Goal: Information Seeking & Learning: Find specific fact

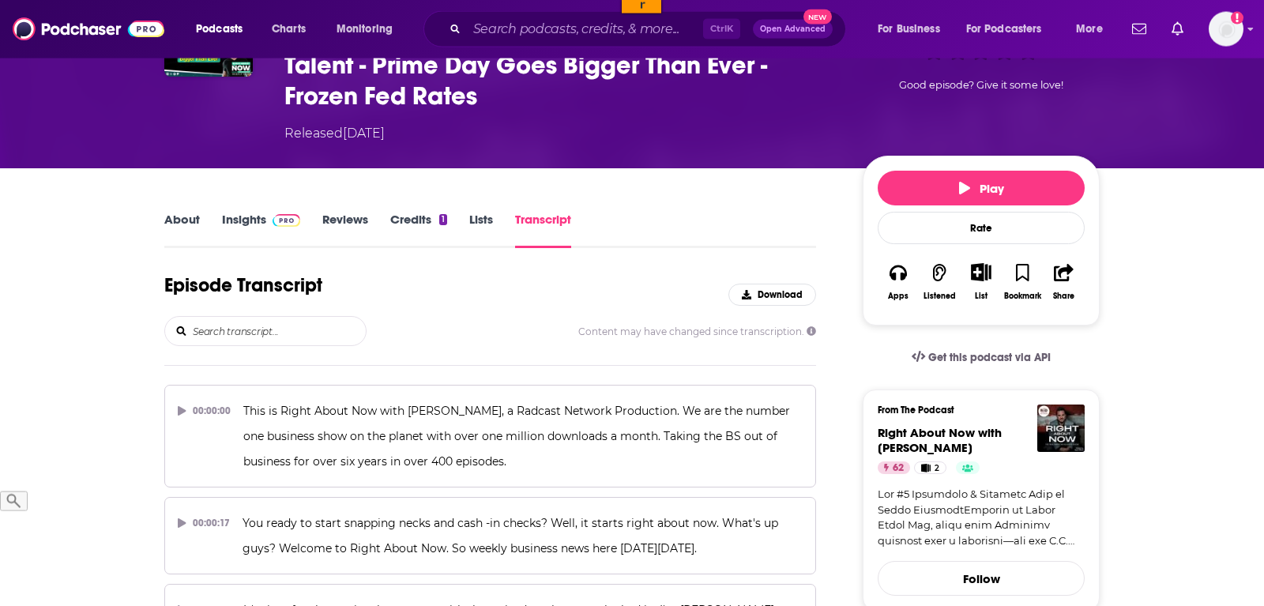
scroll to position [242, 0]
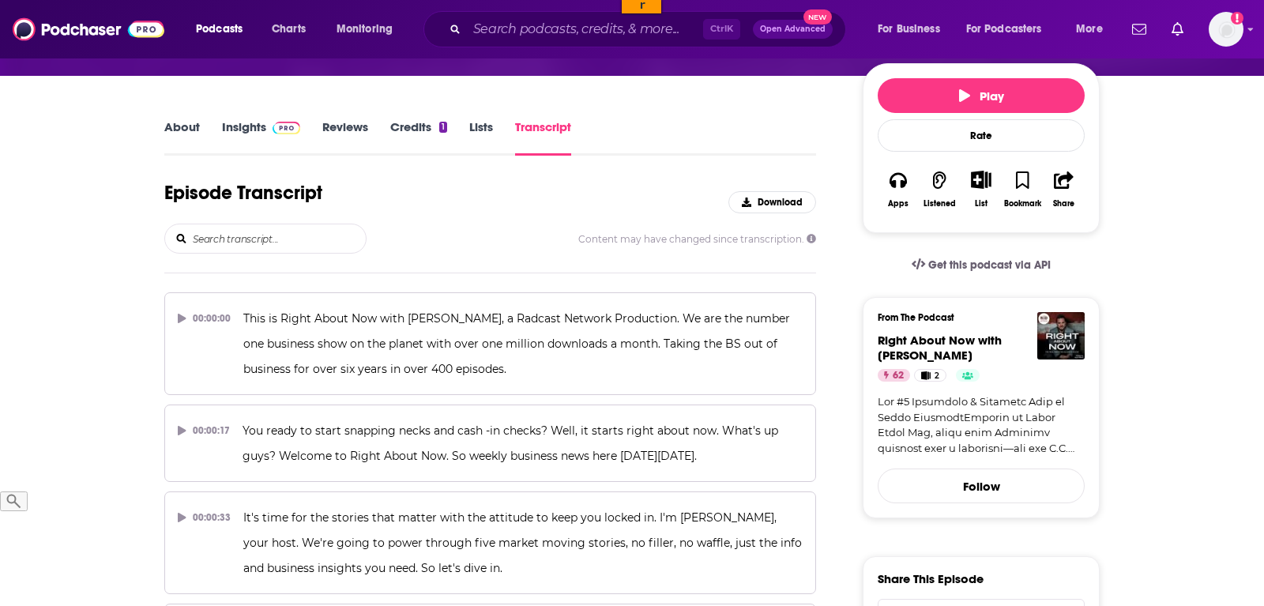
click at [245, 237] on input "search" at bounding box center [278, 238] width 175 height 28
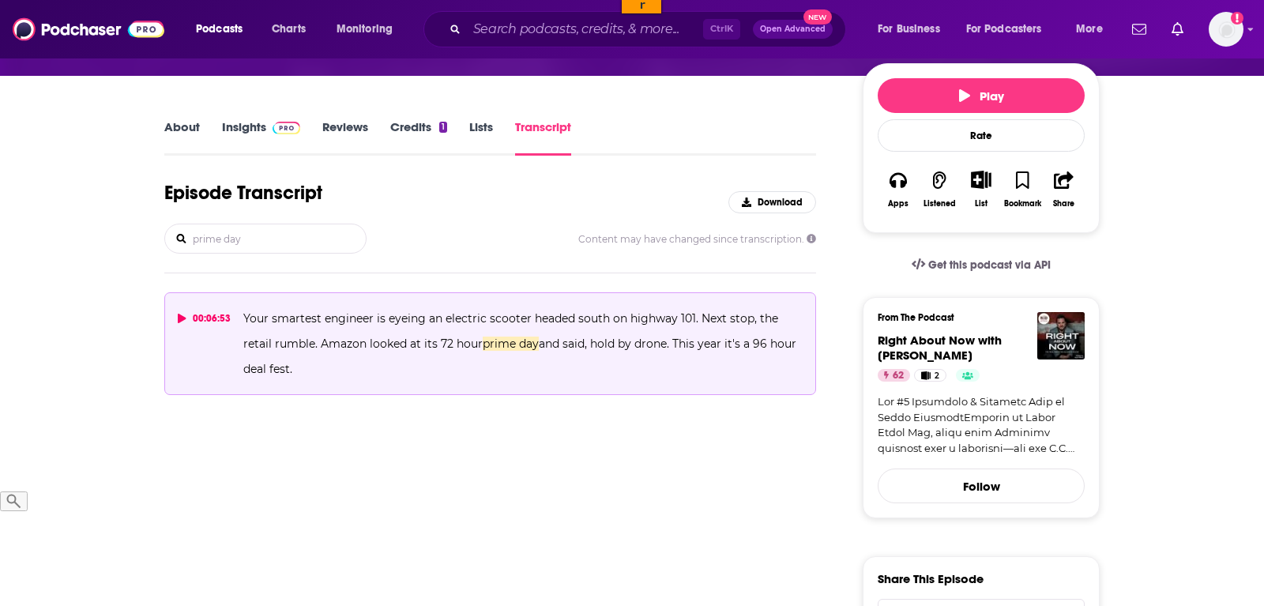
type input "prime day"
drag, startPoint x: 702, startPoint y: 319, endPoint x: 716, endPoint y: 364, distance: 47.0
click at [716, 364] on p "Your smartest engineer is eyeing an electric scooter headed south on highway 10…" at bounding box center [522, 344] width 559 height 76
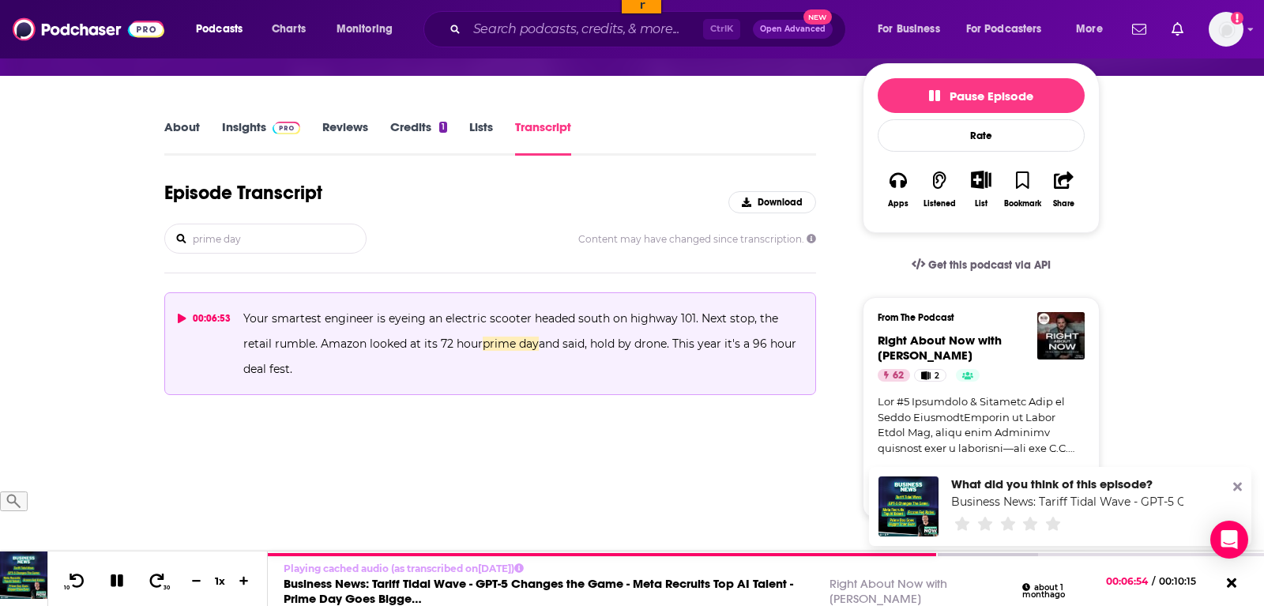
copy span "Next stop, the retail rumble. Amazon looked at its 72 hour prime day and said, …"
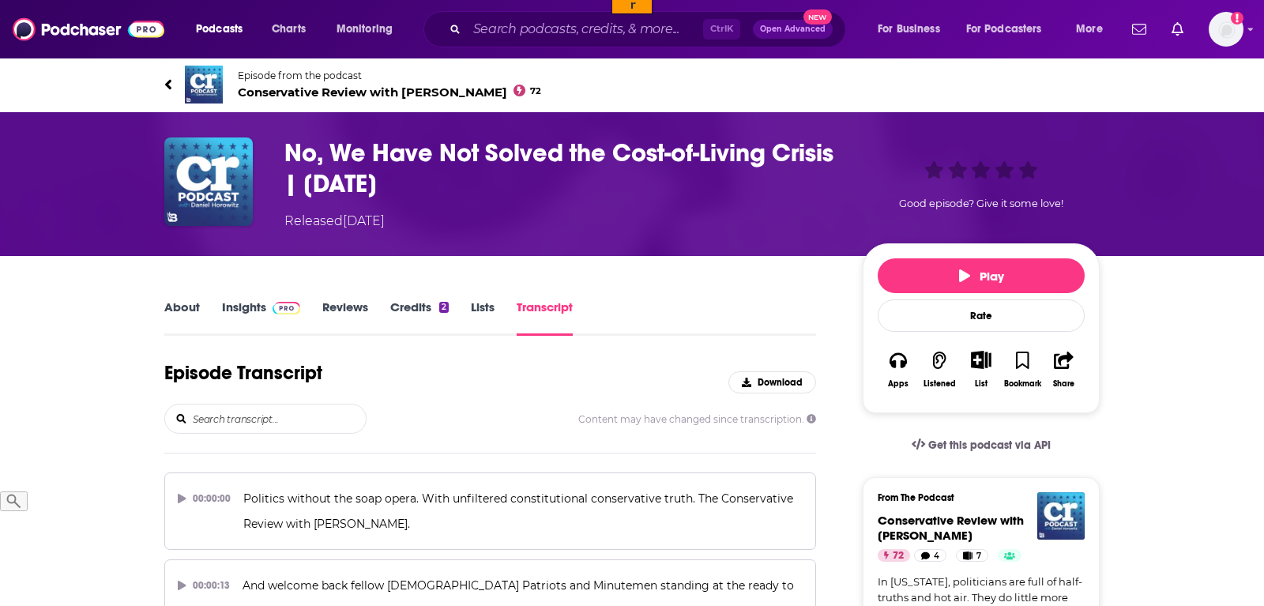
click at [260, 416] on input "search" at bounding box center [278, 419] width 175 height 28
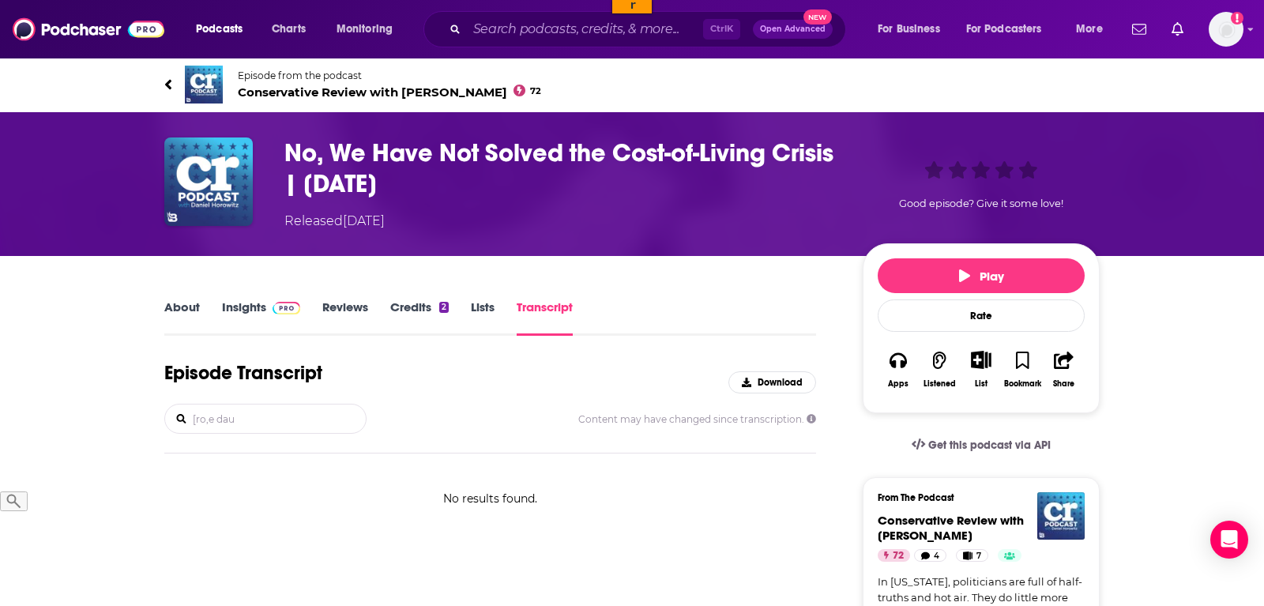
drag, startPoint x: 261, startPoint y: 416, endPoint x: 122, endPoint y: 426, distance: 138.7
click at [191, 426] on input "[ro,e dau" at bounding box center [278, 419] width 175 height 28
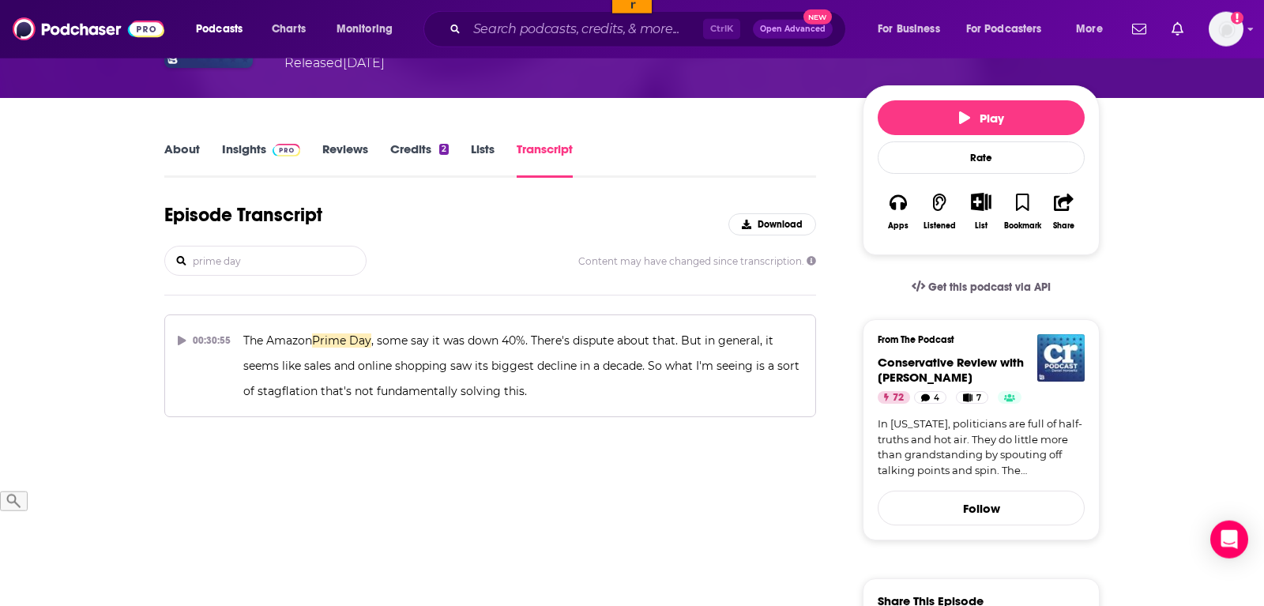
scroll to position [161, 0]
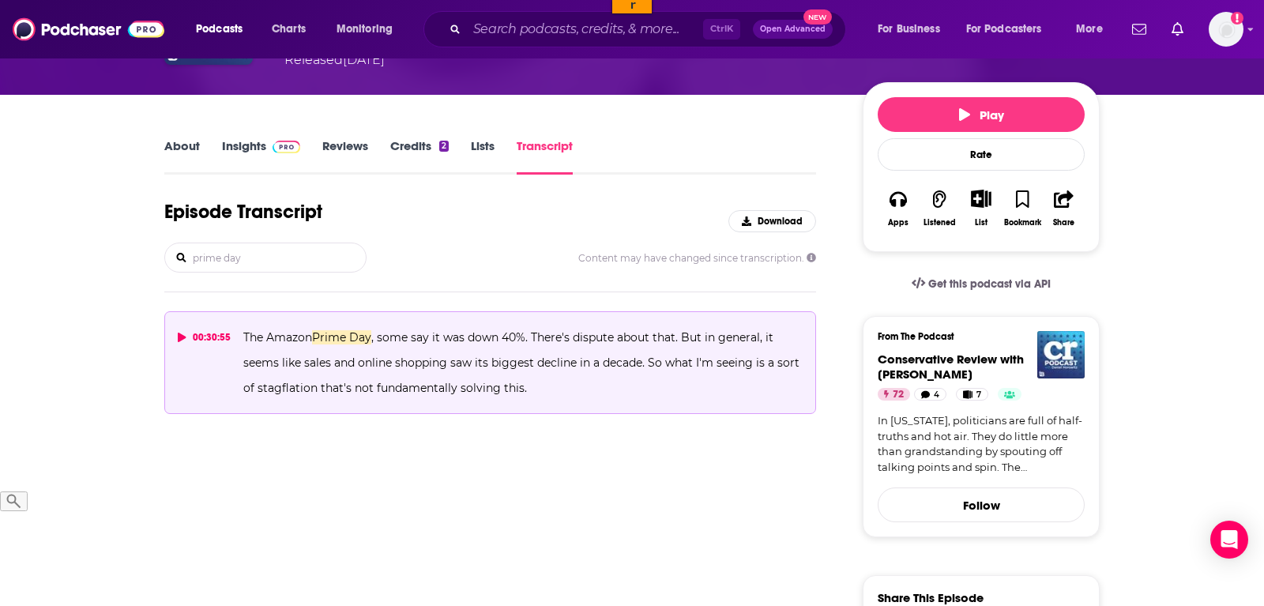
type input "prime day"
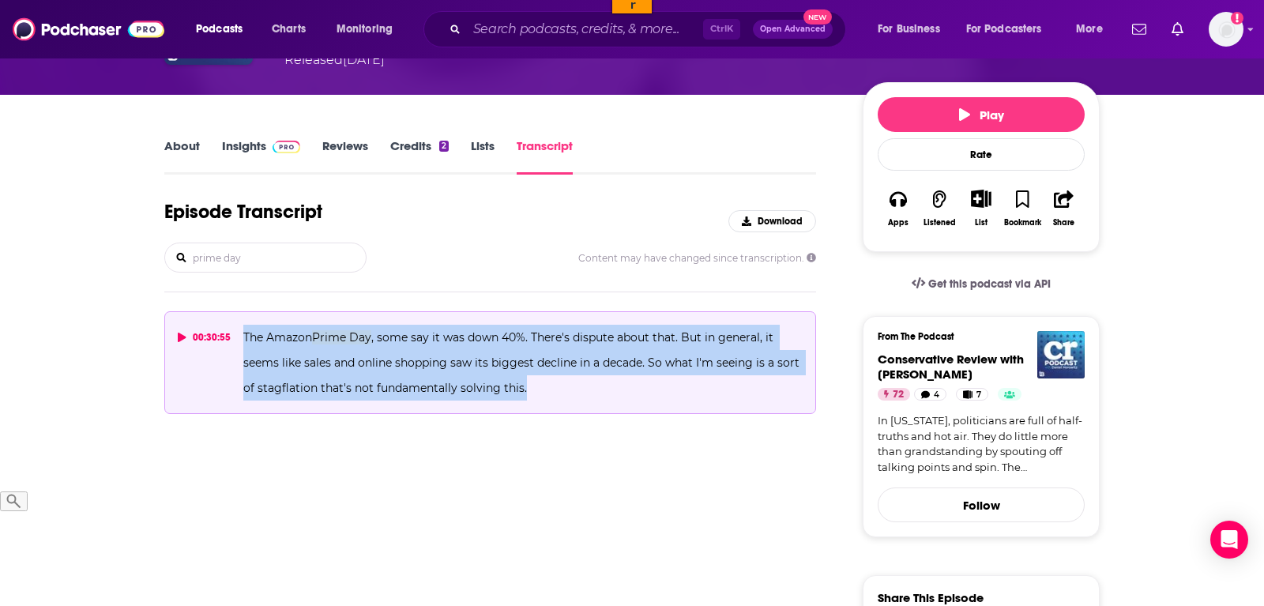
drag, startPoint x: 554, startPoint y: 394, endPoint x: 232, endPoint y: 336, distance: 327.7
click at [232, 336] on button "00:30:55 The Amazon Prime Day , some say it was down 40%. There's dispute about…" at bounding box center [490, 362] width 652 height 103
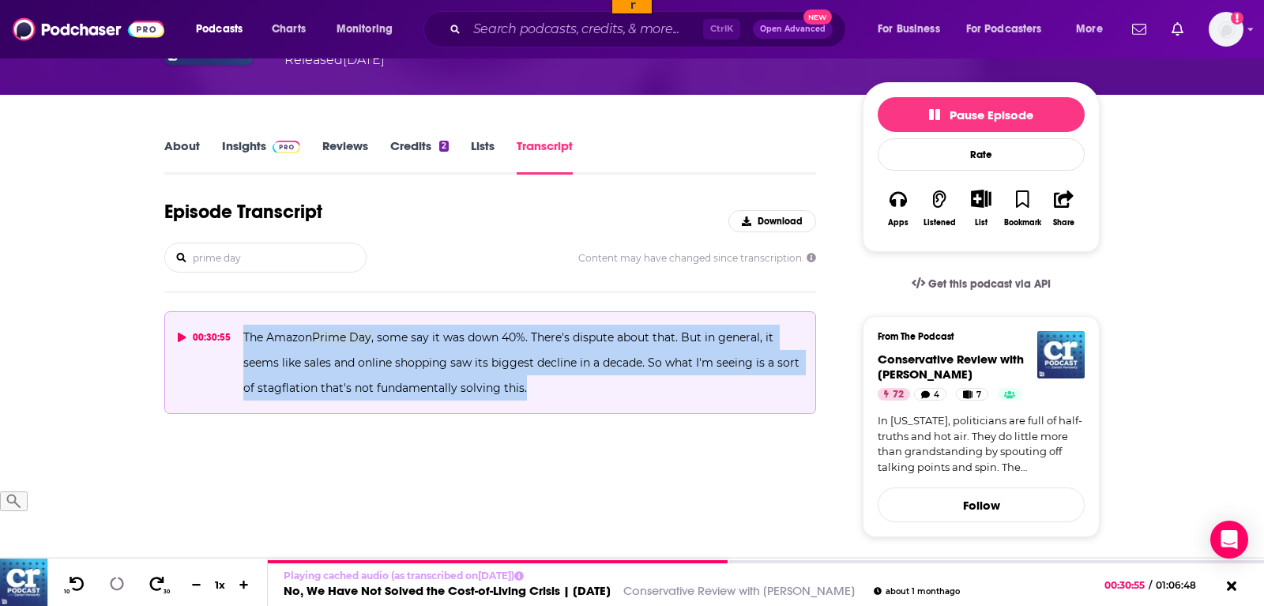
copy button "The Amazon Prime Day , some say it was down 40%. There's dispute about that. Bu…"
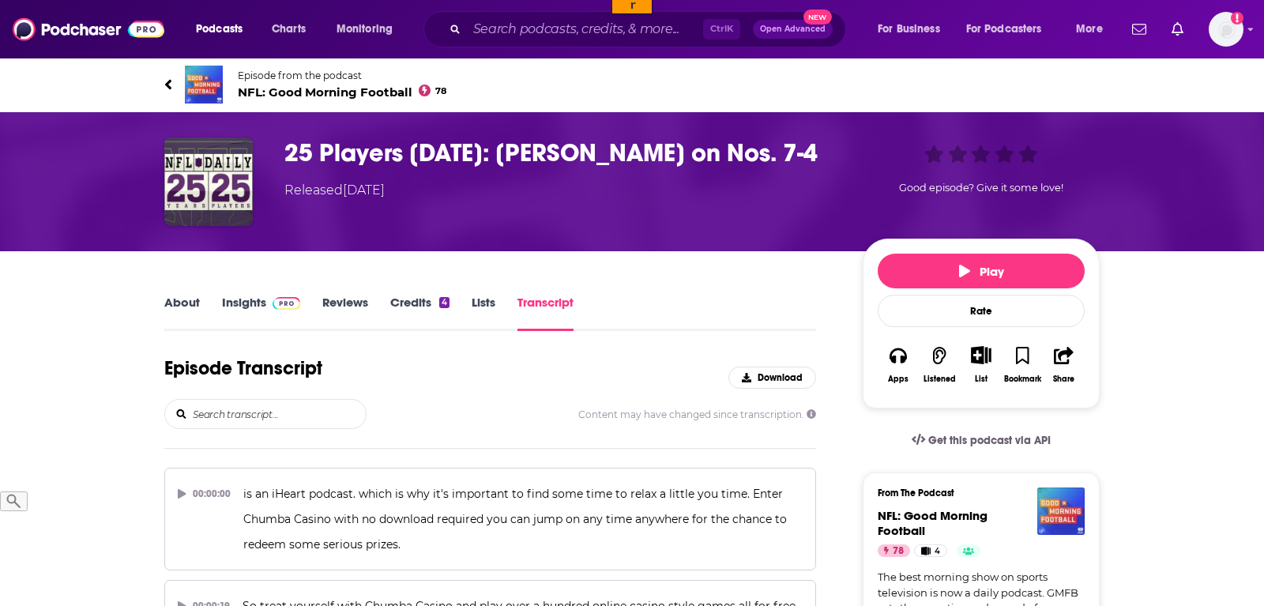
click at [262, 418] on input "search" at bounding box center [278, 414] width 175 height 28
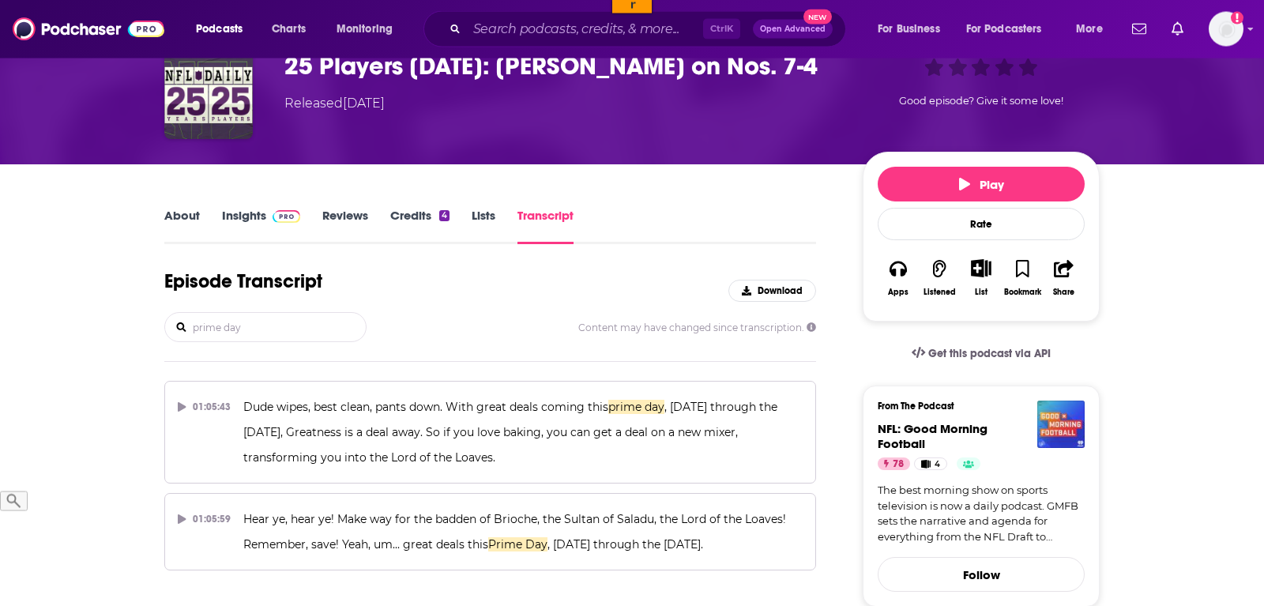
scroll to position [161, 0]
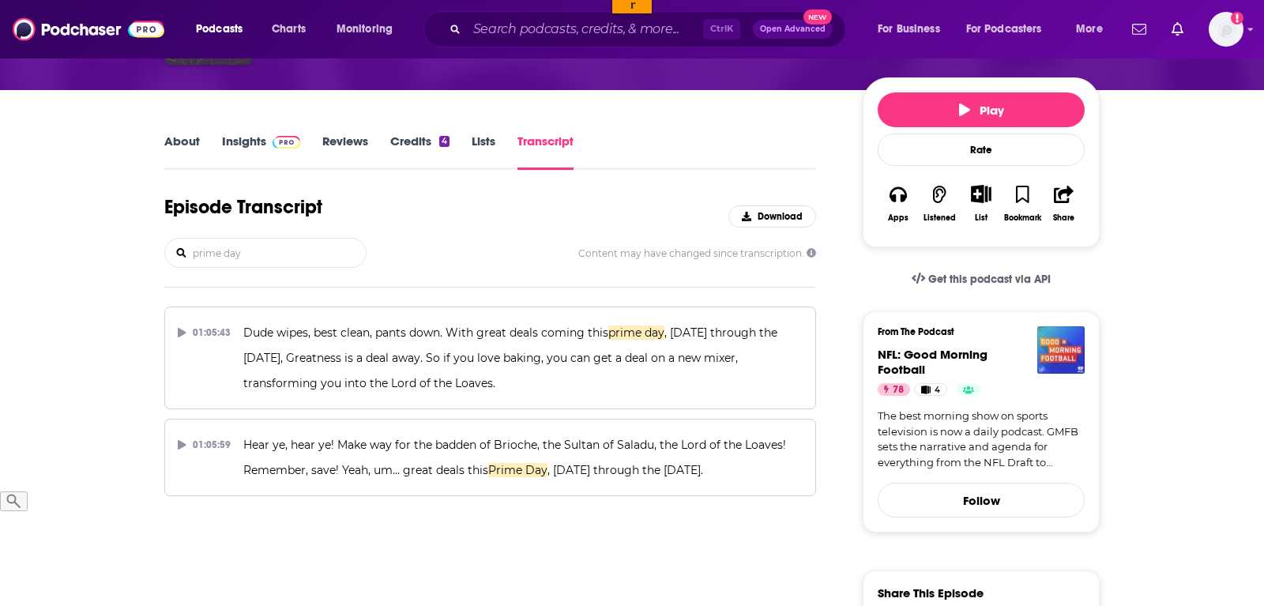
type input "prime day"
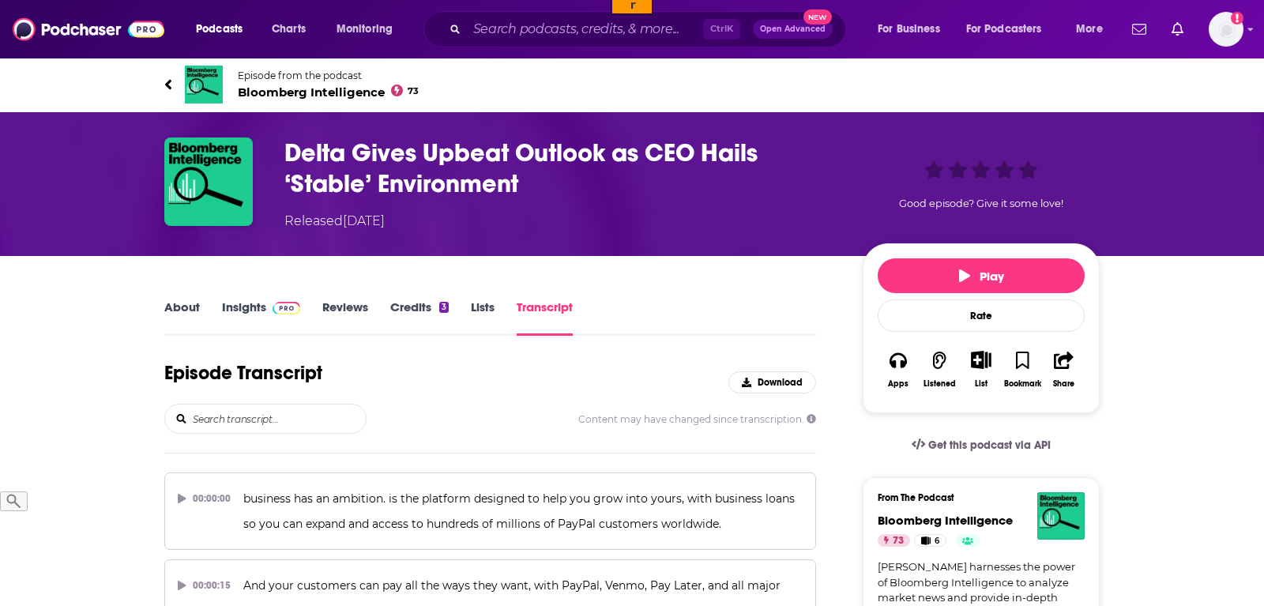
click at [260, 407] on input "search" at bounding box center [278, 419] width 175 height 28
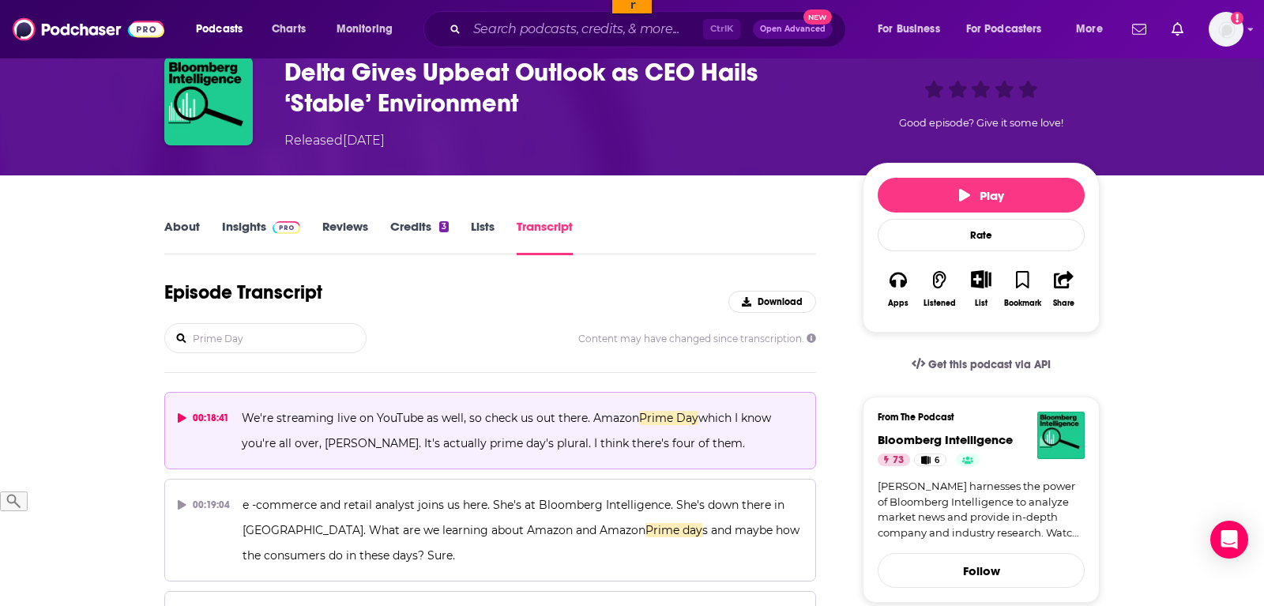
scroll to position [161, 0]
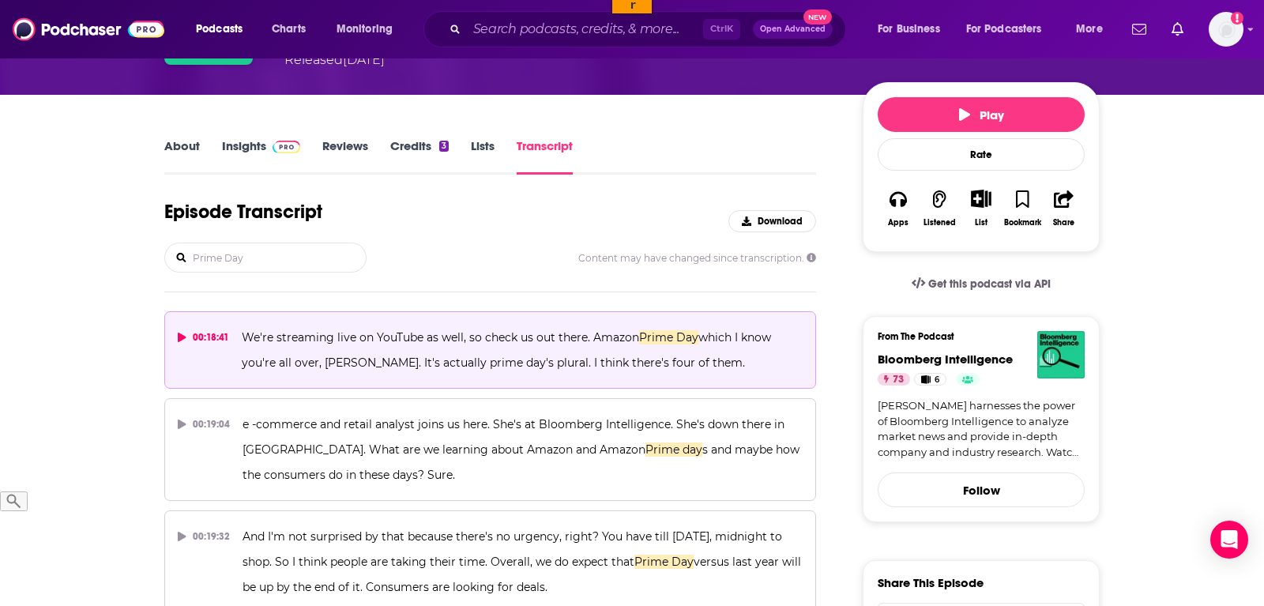
type input "Prime Day"
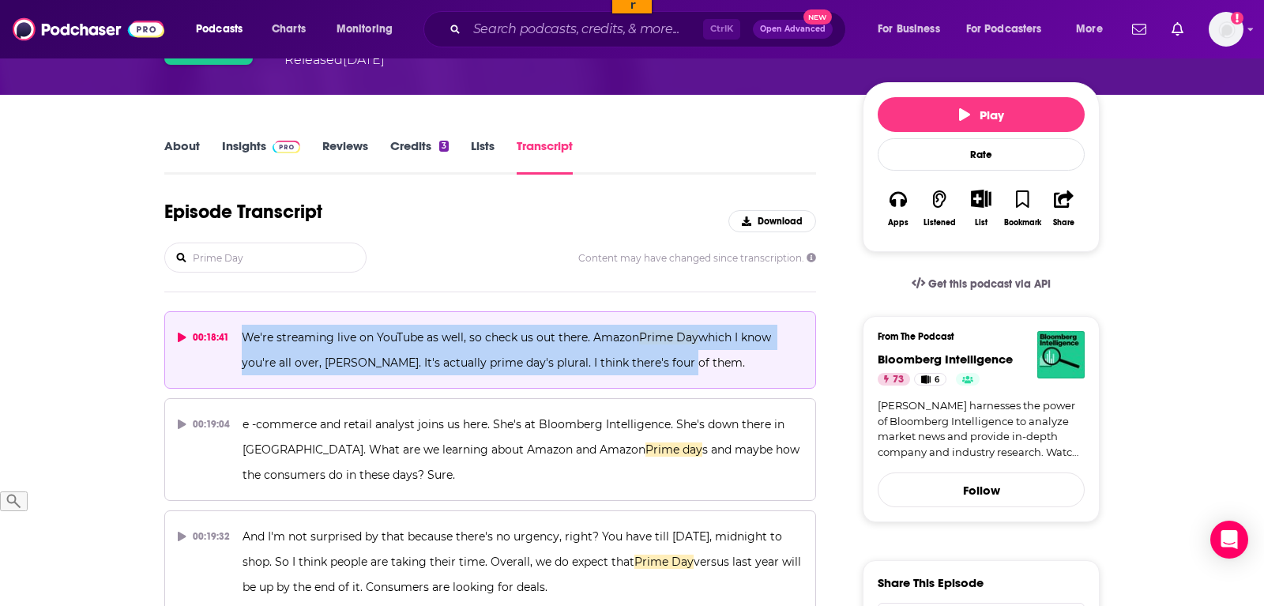
drag, startPoint x: 696, startPoint y: 358, endPoint x: 230, endPoint y: 333, distance: 466.9
click at [230, 333] on button "00:18:41 We're streaming live on YouTube as well, so check us out there. Amazon…" at bounding box center [490, 349] width 652 height 77
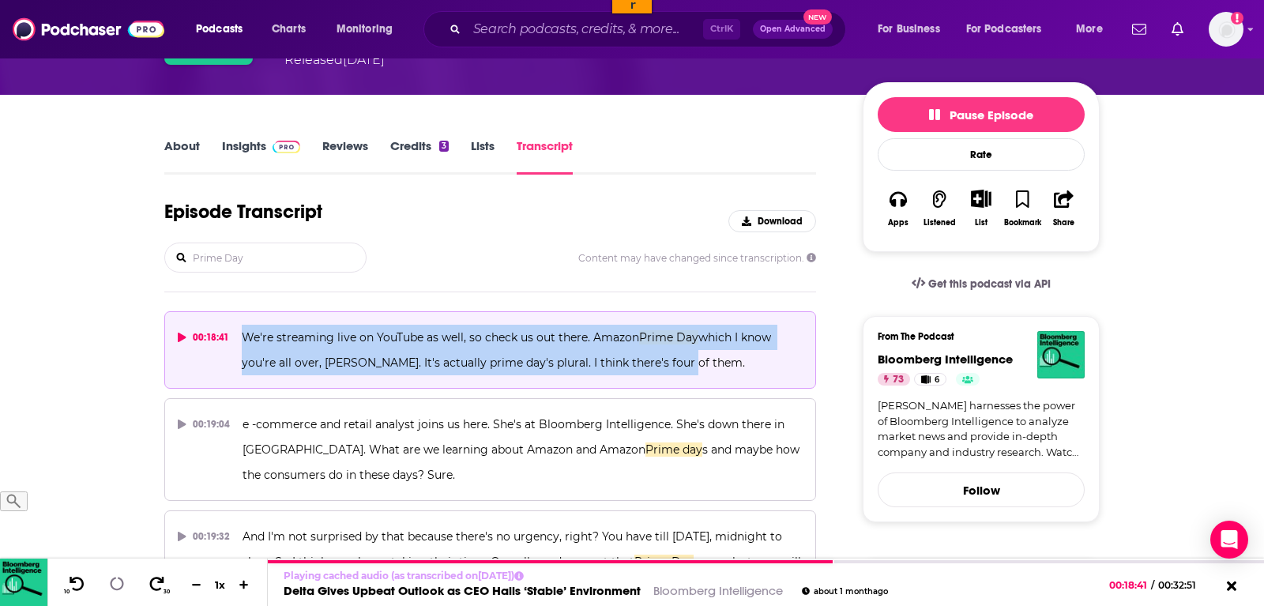
copy button "We're streaming live on YouTube as well, so check us out there. Amazon Prime Da…"
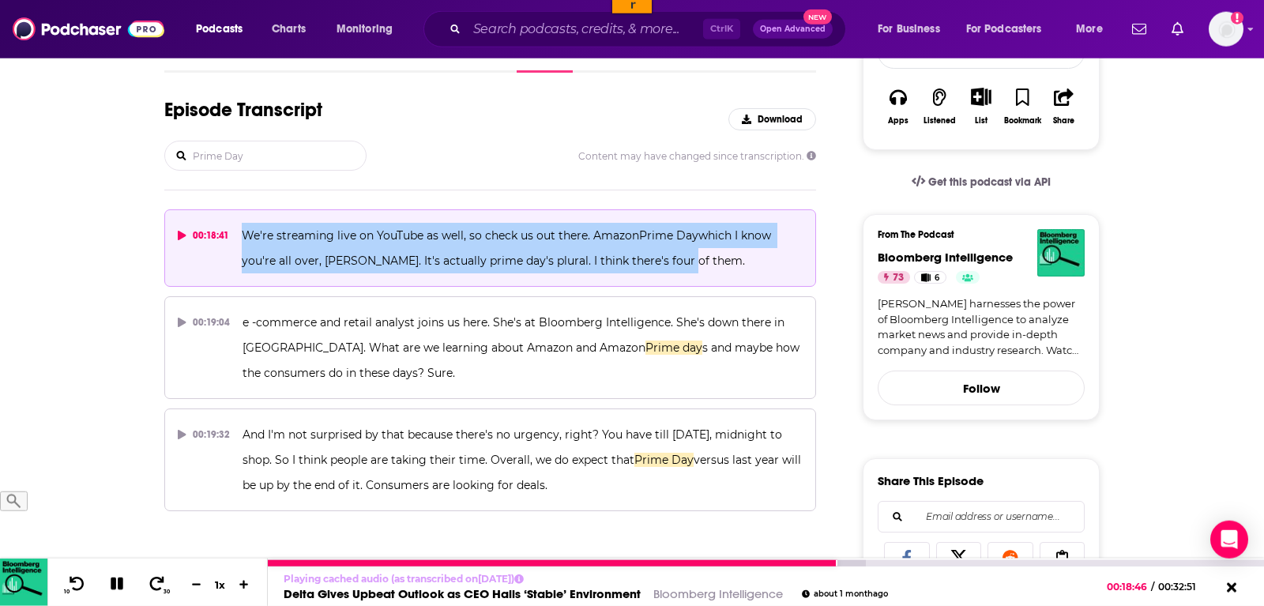
scroll to position [322, 0]
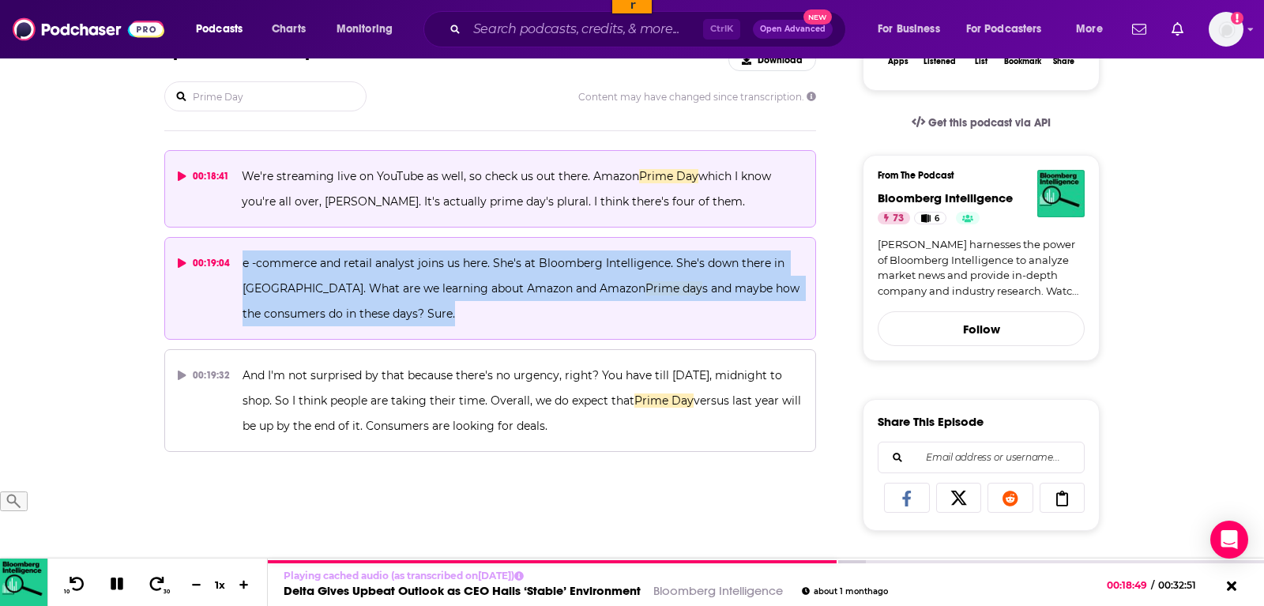
drag, startPoint x: 481, startPoint y: 320, endPoint x: 243, endPoint y: 264, distance: 244.4
click at [243, 264] on p "e -commerce and retail analyst joins us here. She's at Bloomberg Intelligence. …" at bounding box center [523, 288] width 560 height 76
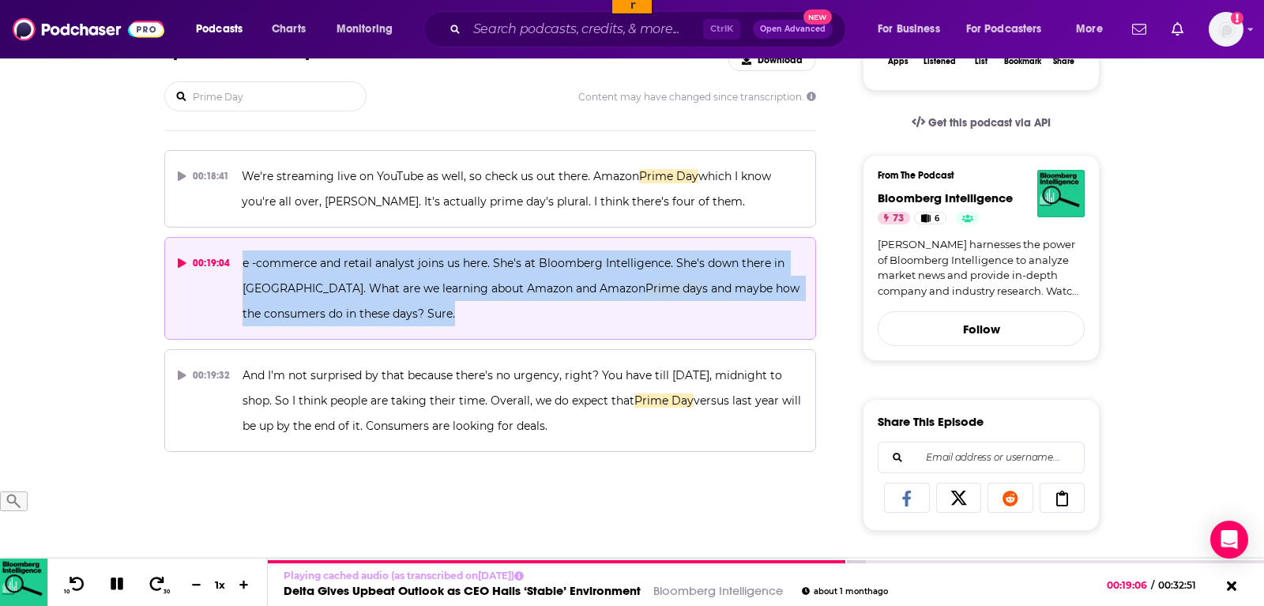
copy span "e -commerce and retail analyst joins us here. She's at Bloomberg Intelligence. …"
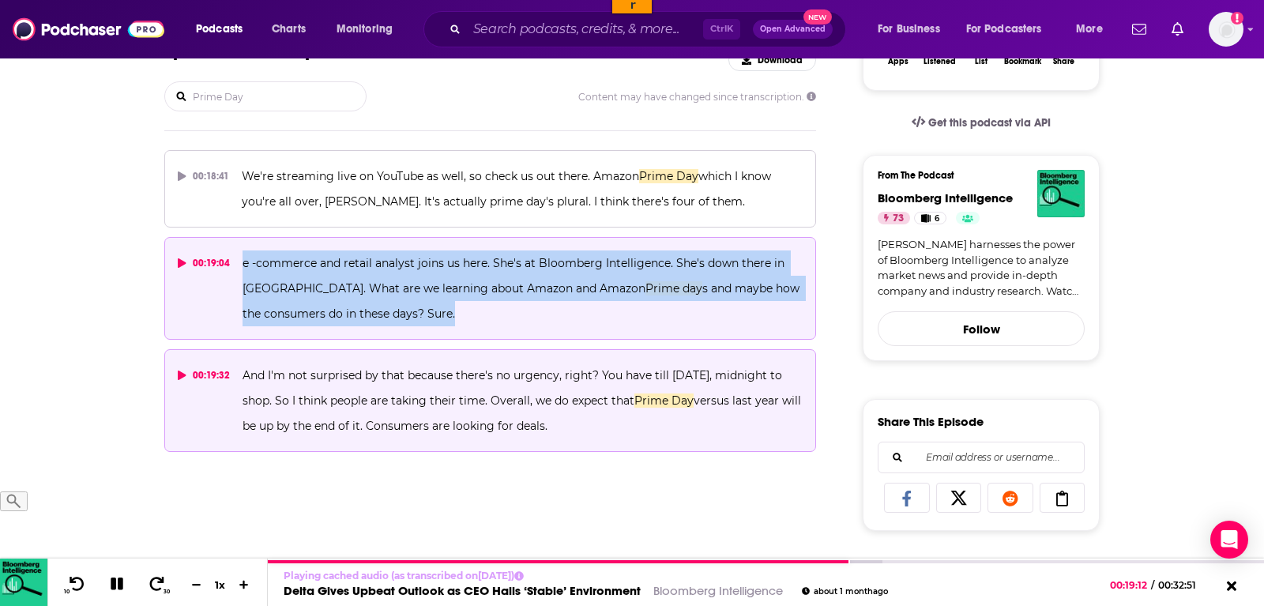
click at [546, 401] on span "And I'm not surprised by that because there's no urgency, right? You have till …" at bounding box center [514, 388] width 543 height 40
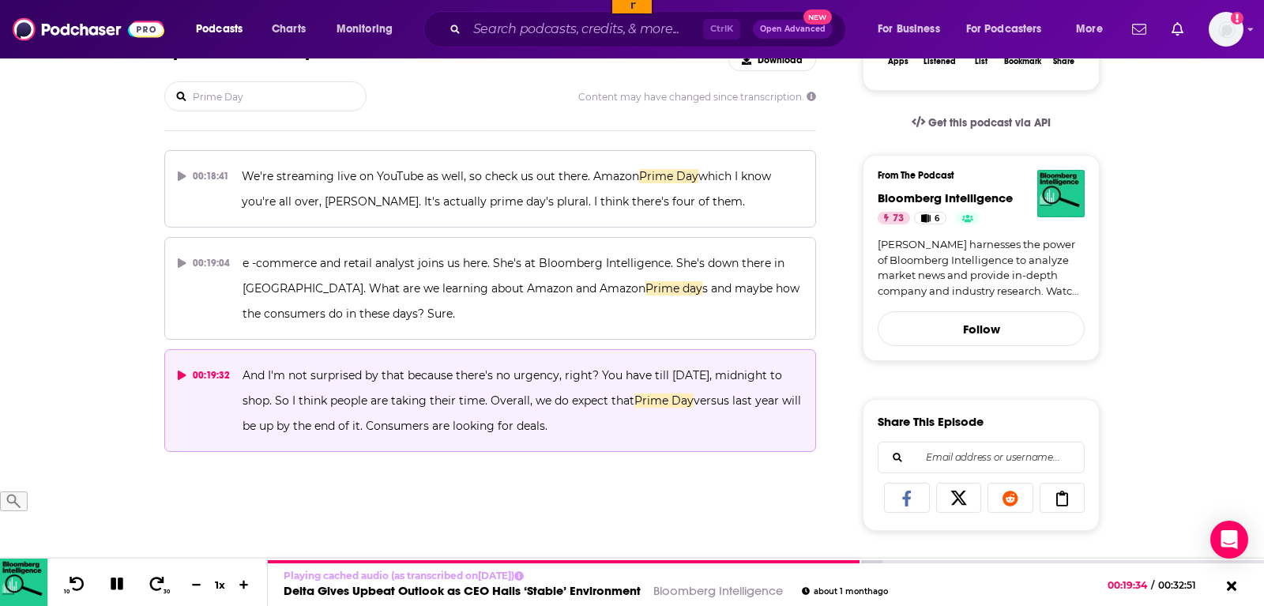
drag, startPoint x: 559, startPoint y: 427, endPoint x: 230, endPoint y: 381, distance: 332.8
click at [230, 381] on button "00:19:32 And I'm not surprised by that because there's no urgency, right? You h…" at bounding box center [490, 400] width 652 height 103
copy button "And I'm not surprised by that because there's no urgency, right? You have till …"
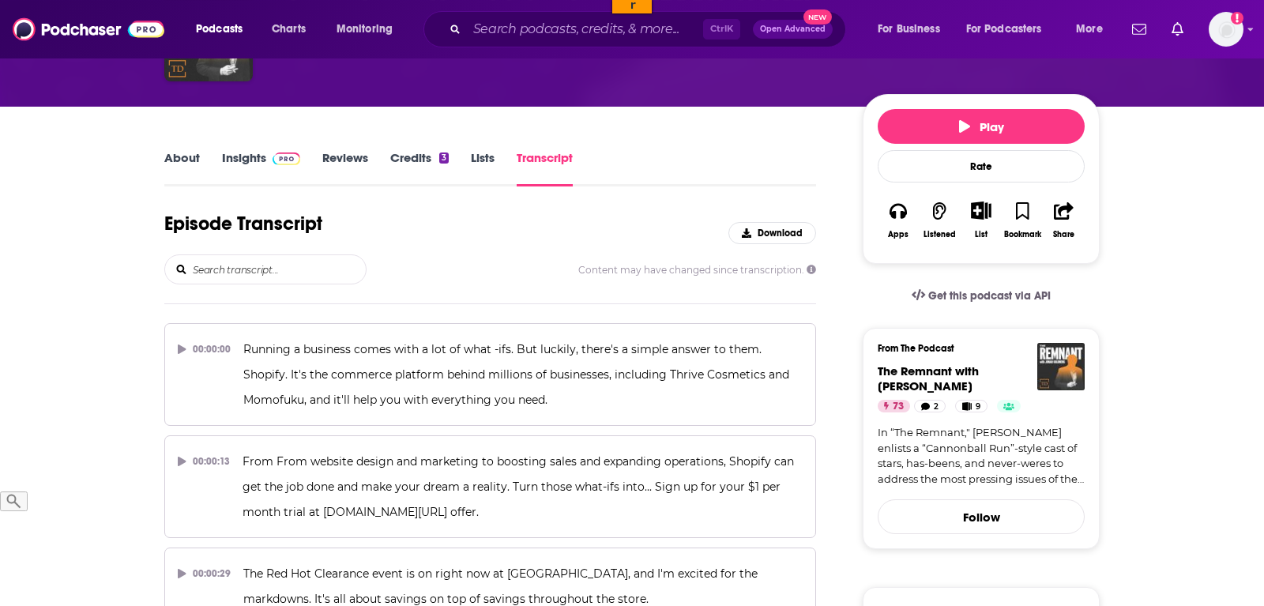
scroll to position [161, 0]
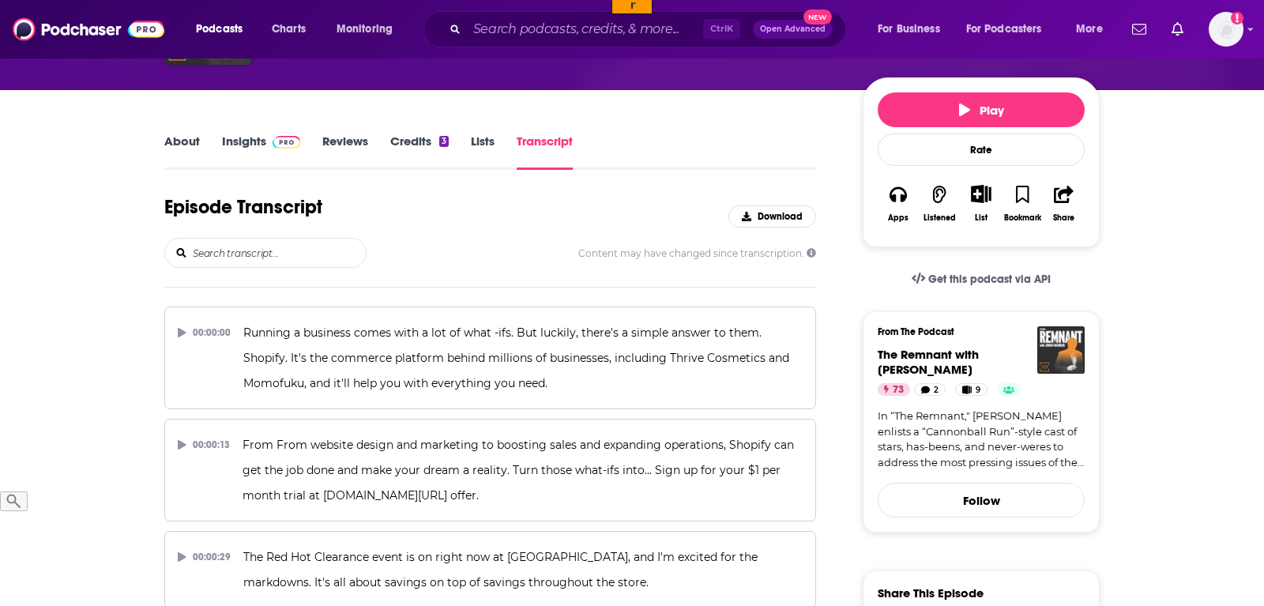
click at [266, 250] on input "search" at bounding box center [278, 253] width 175 height 28
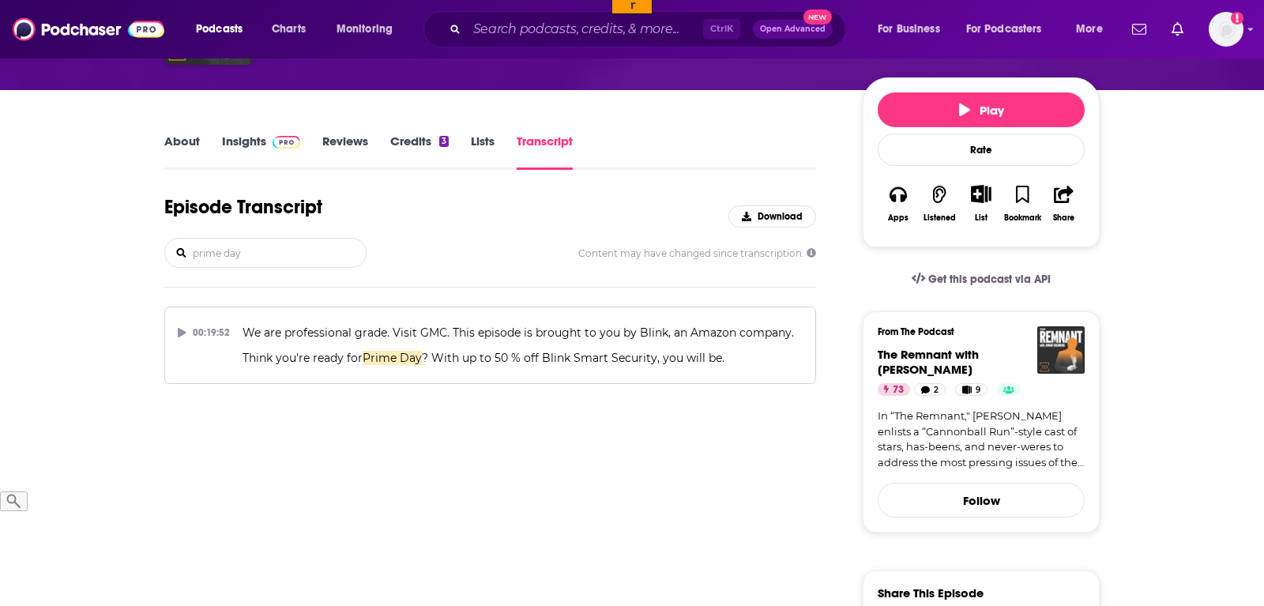
type input "prime day"
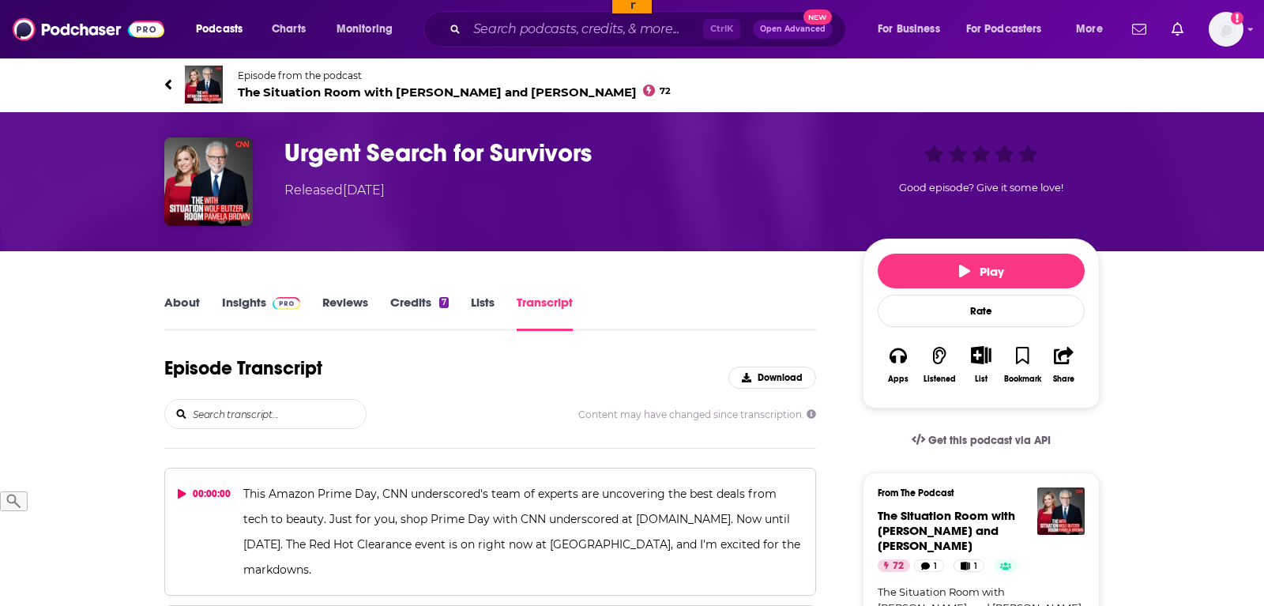
scroll to position [81, 0]
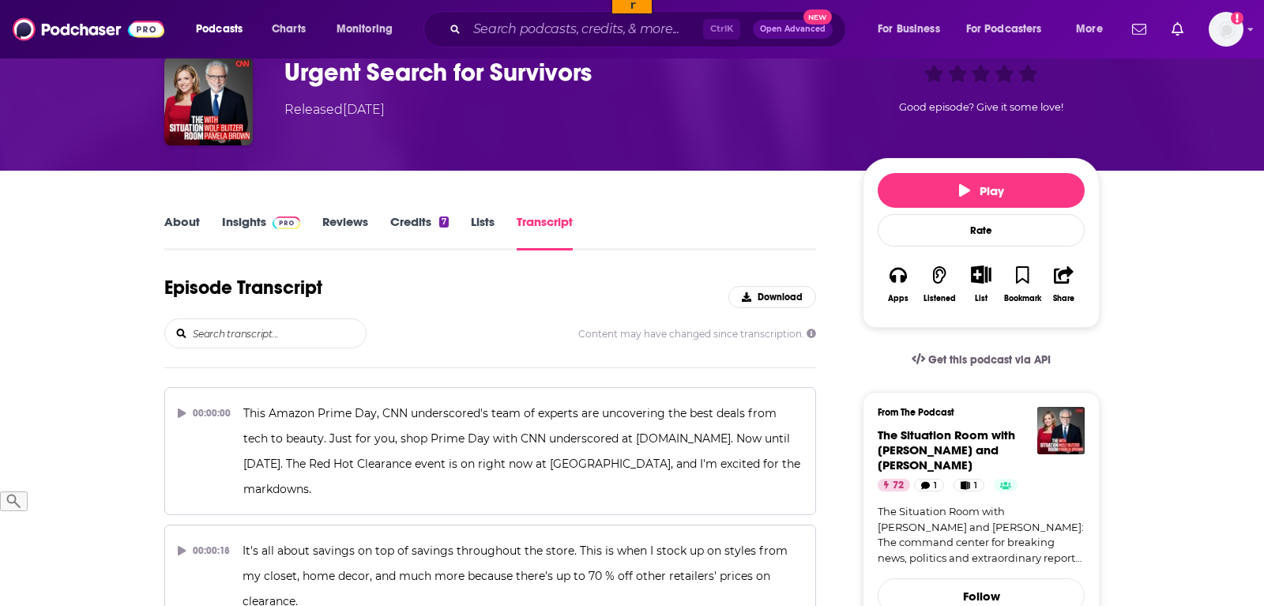
click at [273, 319] on input "search" at bounding box center [278, 333] width 175 height 28
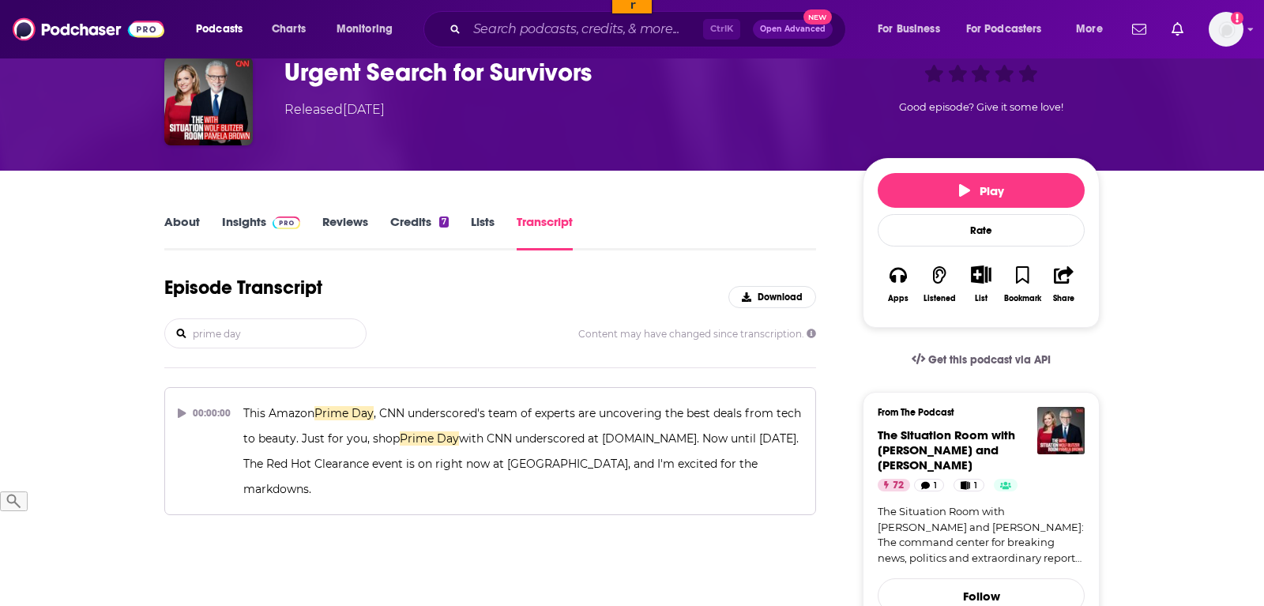
type input "prime day"
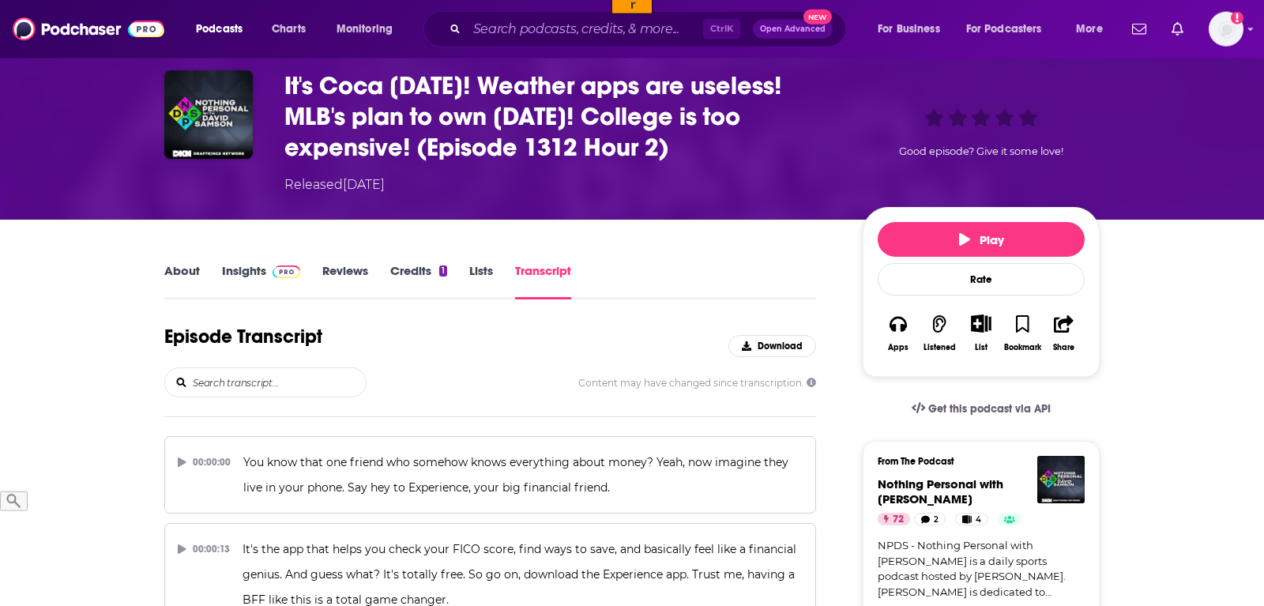
scroll to position [161, 0]
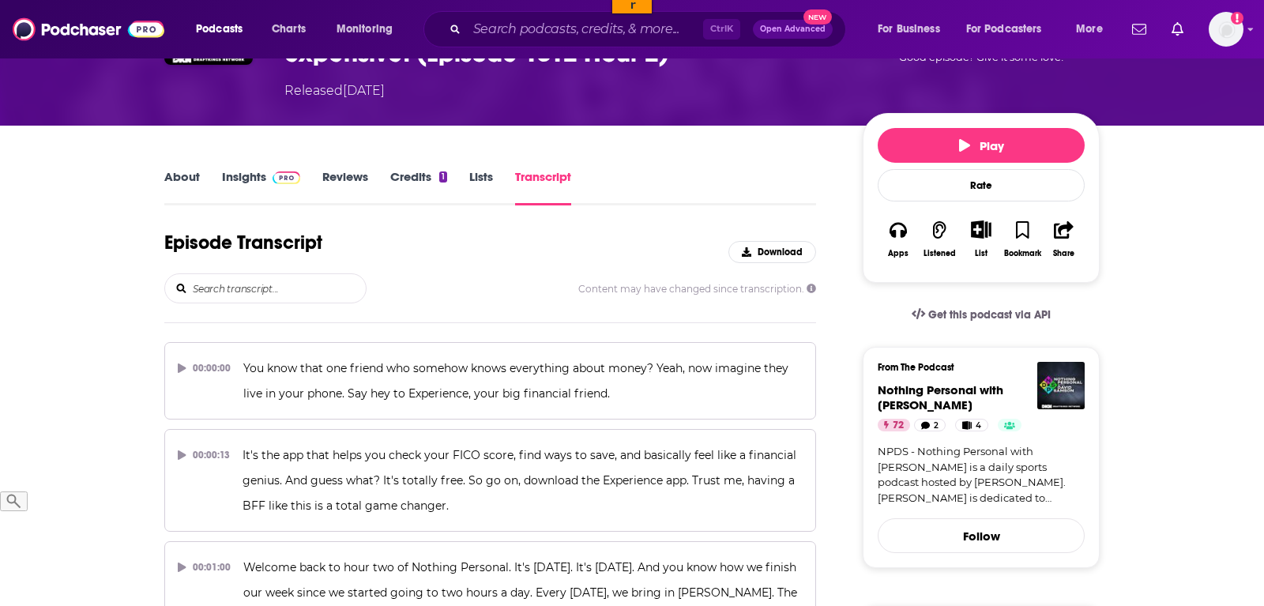
click at [299, 282] on input "search" at bounding box center [278, 288] width 175 height 28
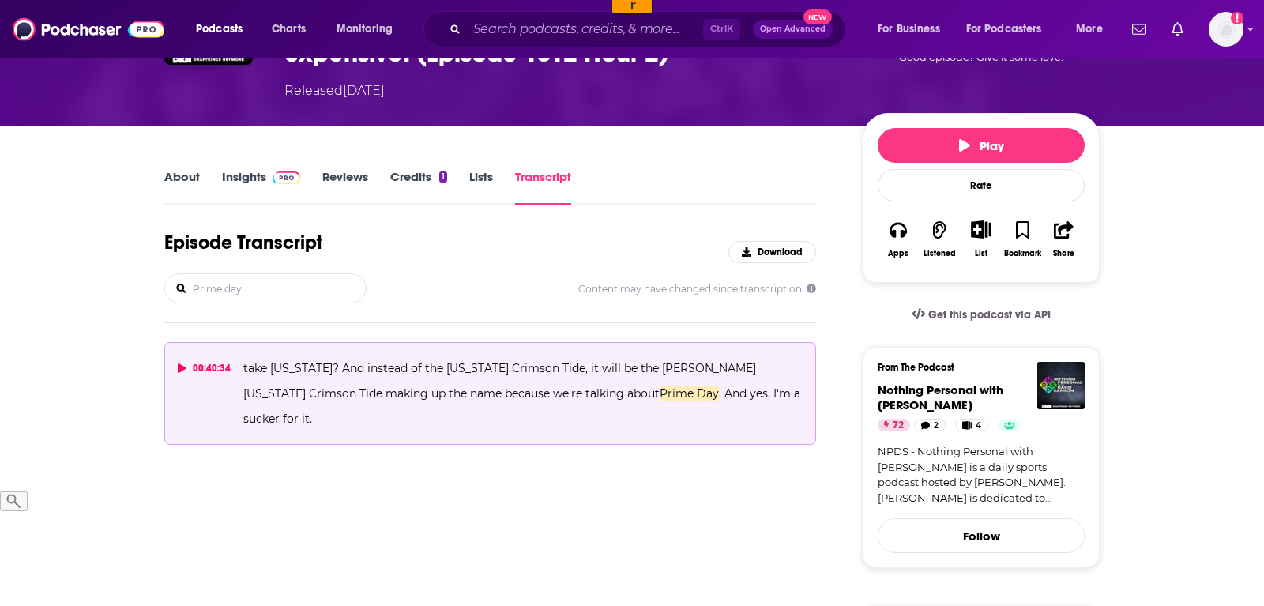
type input "Prime day"
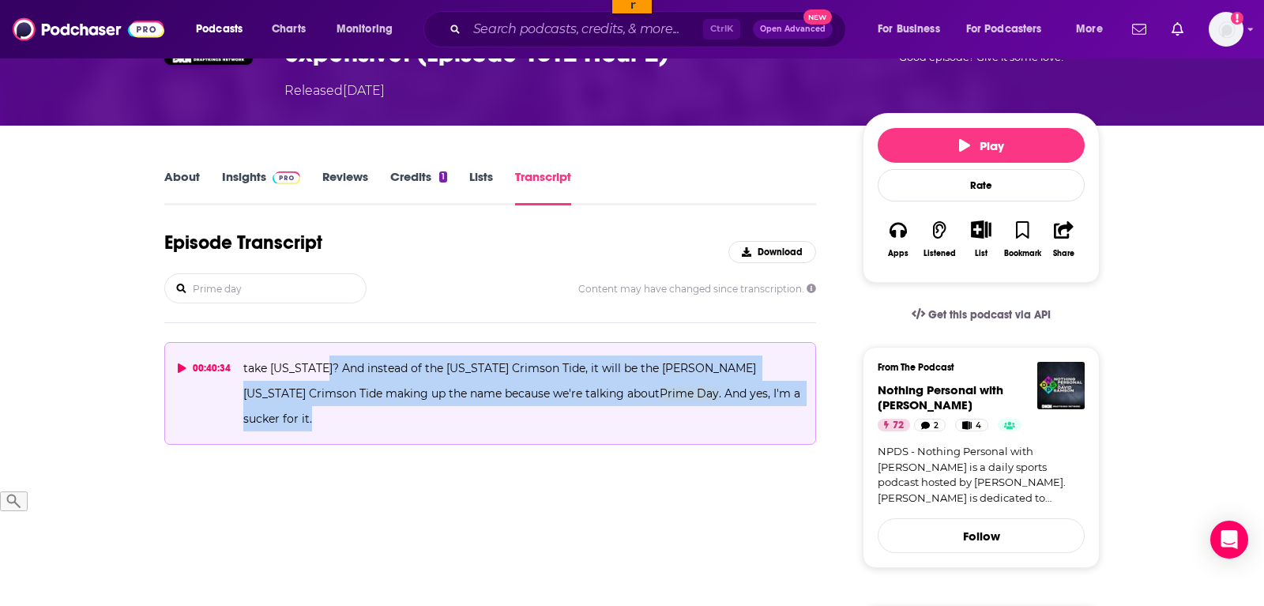
drag, startPoint x: 767, startPoint y: 395, endPoint x: 566, endPoint y: 380, distance: 202.1
click at [327, 365] on p "take Alabama? And instead of the Alabama Crimson Tide, it will be the Jeff Bezo…" at bounding box center [522, 394] width 559 height 76
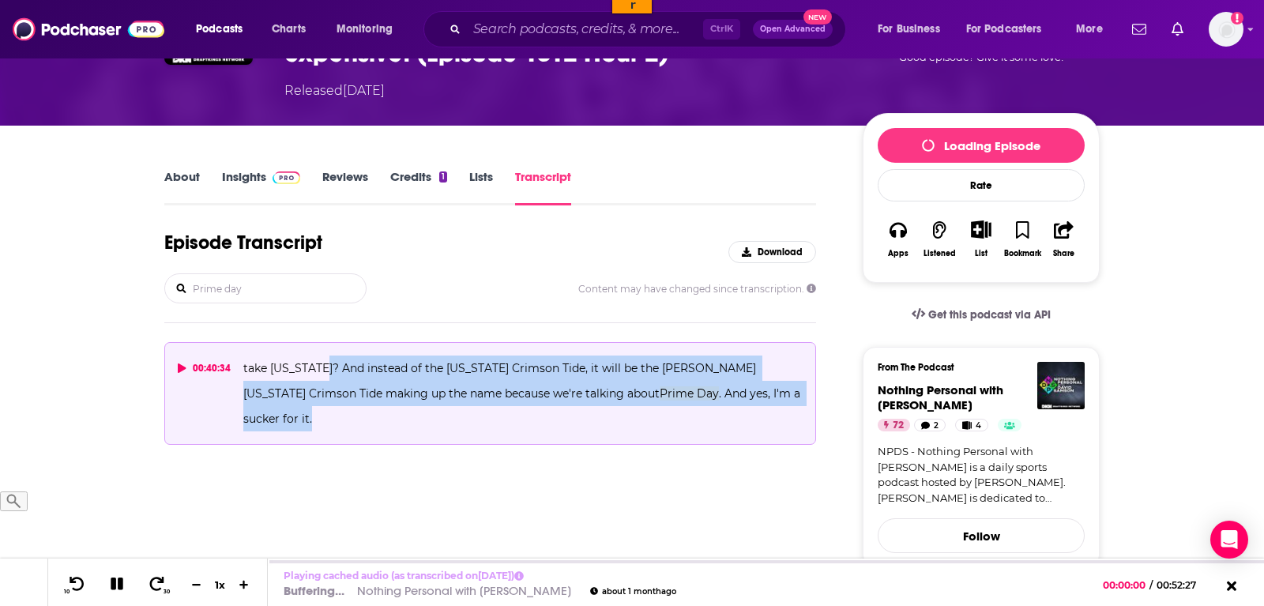
copy span "And instead of the Alabama Crimson Tide, it will be the Jeff Bezos Alabama Crim…"
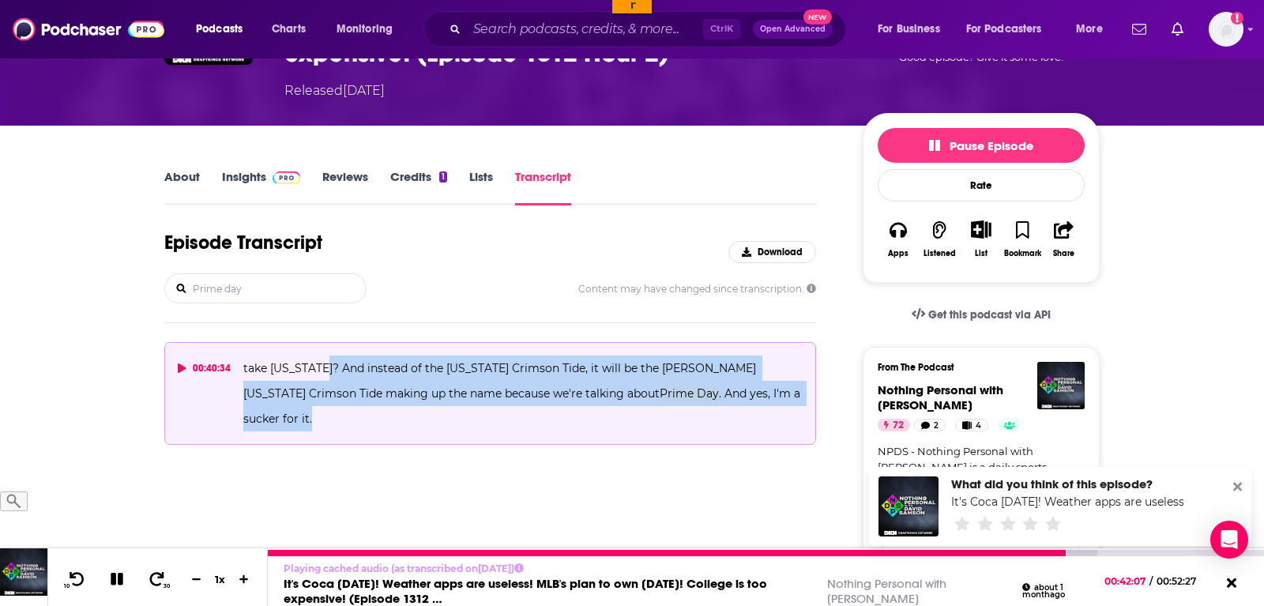
click at [122, 574] on icon at bounding box center [117, 579] width 18 height 14
